Goal: Check status: Check status

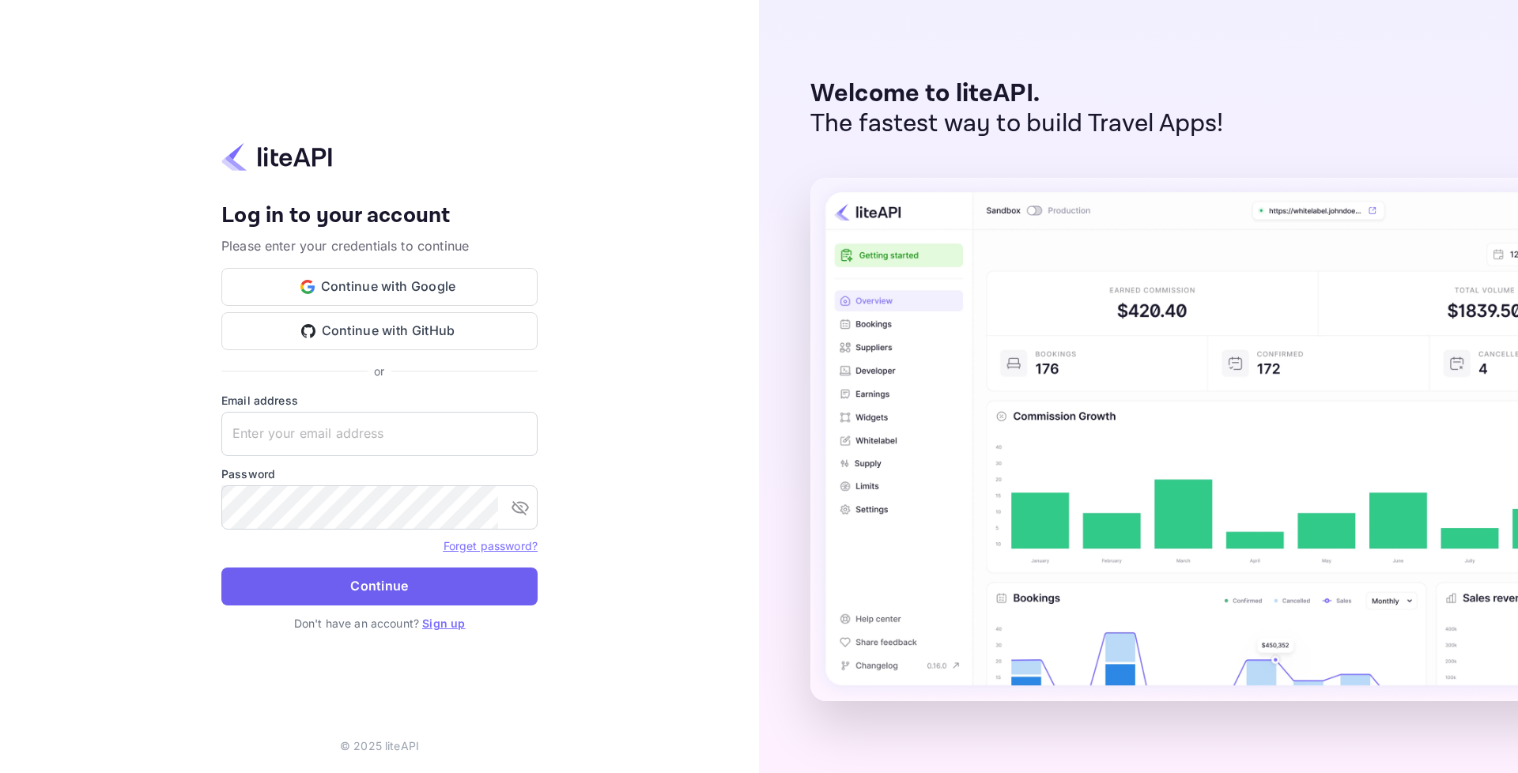
type input "[EMAIL_ADDRESS][DOMAIN_NAME]"
click at [436, 580] on button "Continue" at bounding box center [379, 587] width 316 height 38
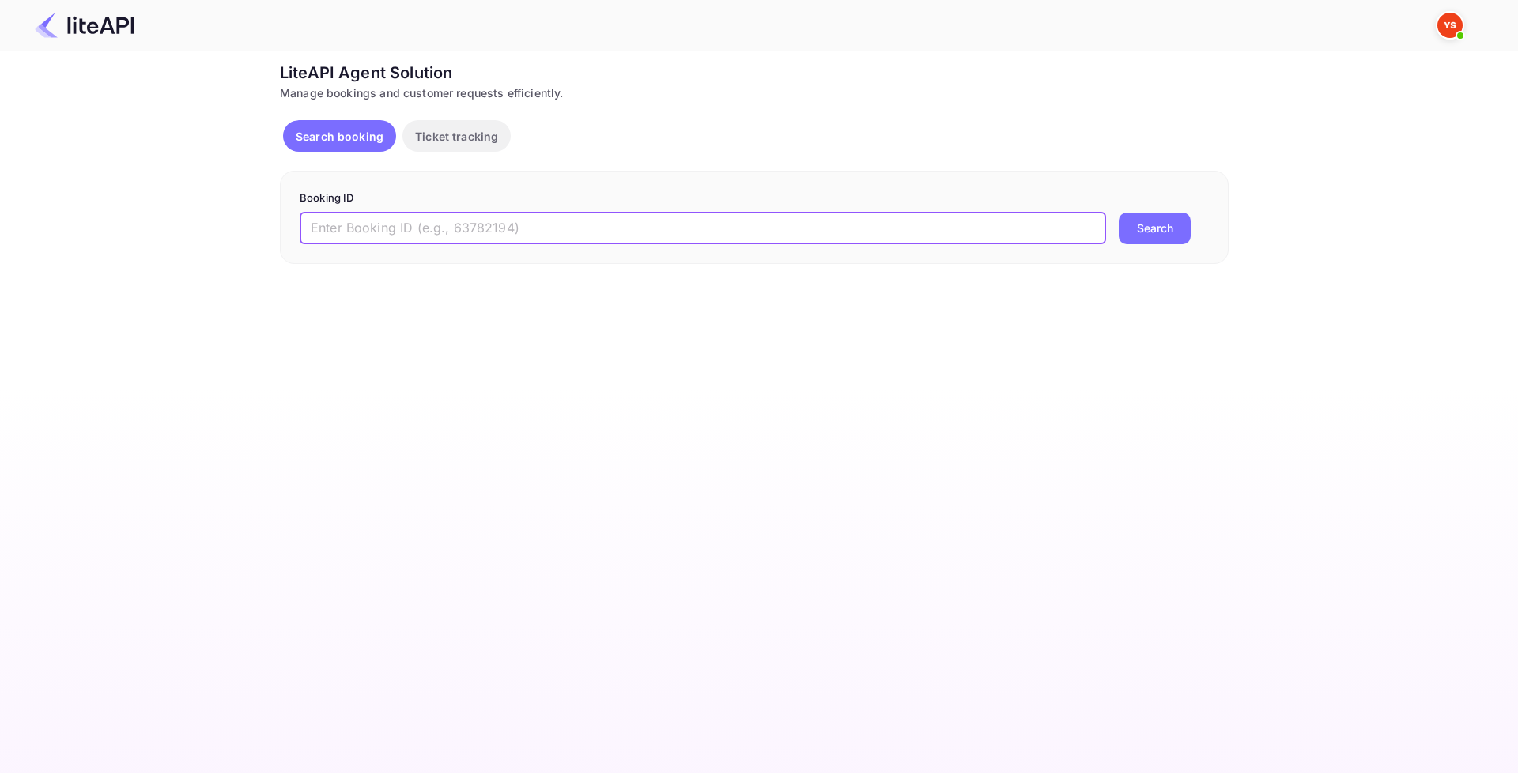
click at [550, 233] on input "text" at bounding box center [703, 229] width 807 height 32
paste input "8862039"
type input "8862039"
click at [1134, 217] on button "Search" at bounding box center [1155, 229] width 72 height 32
